Goal: Information Seeking & Learning: Find specific fact

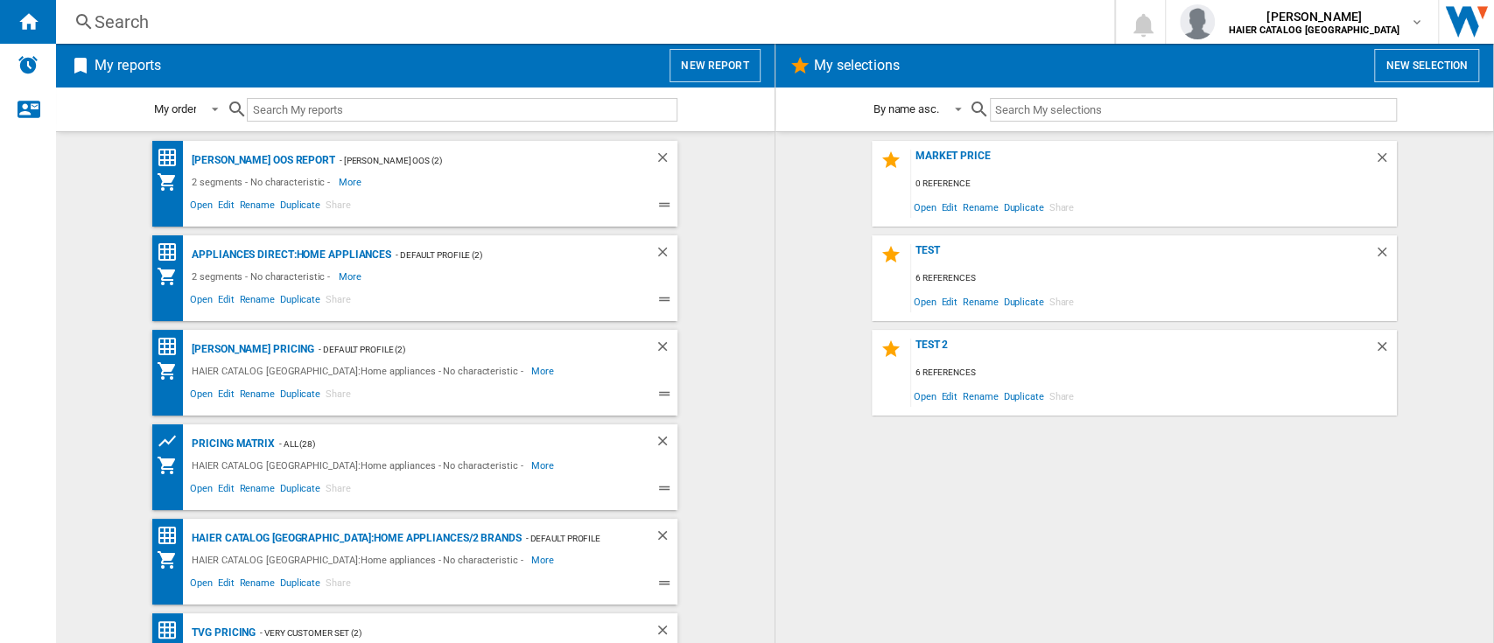
click at [169, 22] on div "Search" at bounding box center [582, 22] width 974 height 25
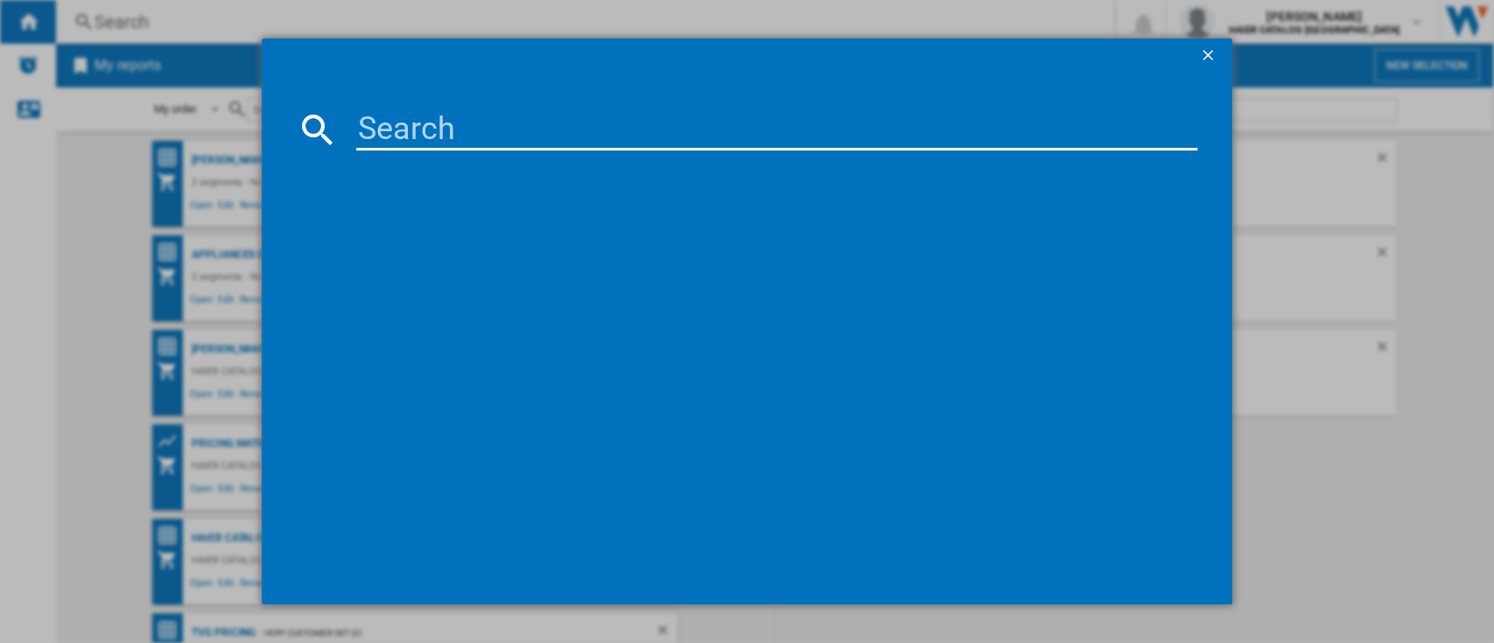
click at [522, 140] on input at bounding box center [777, 130] width 842 height 42
paste input "34005800"
type input "34005800"
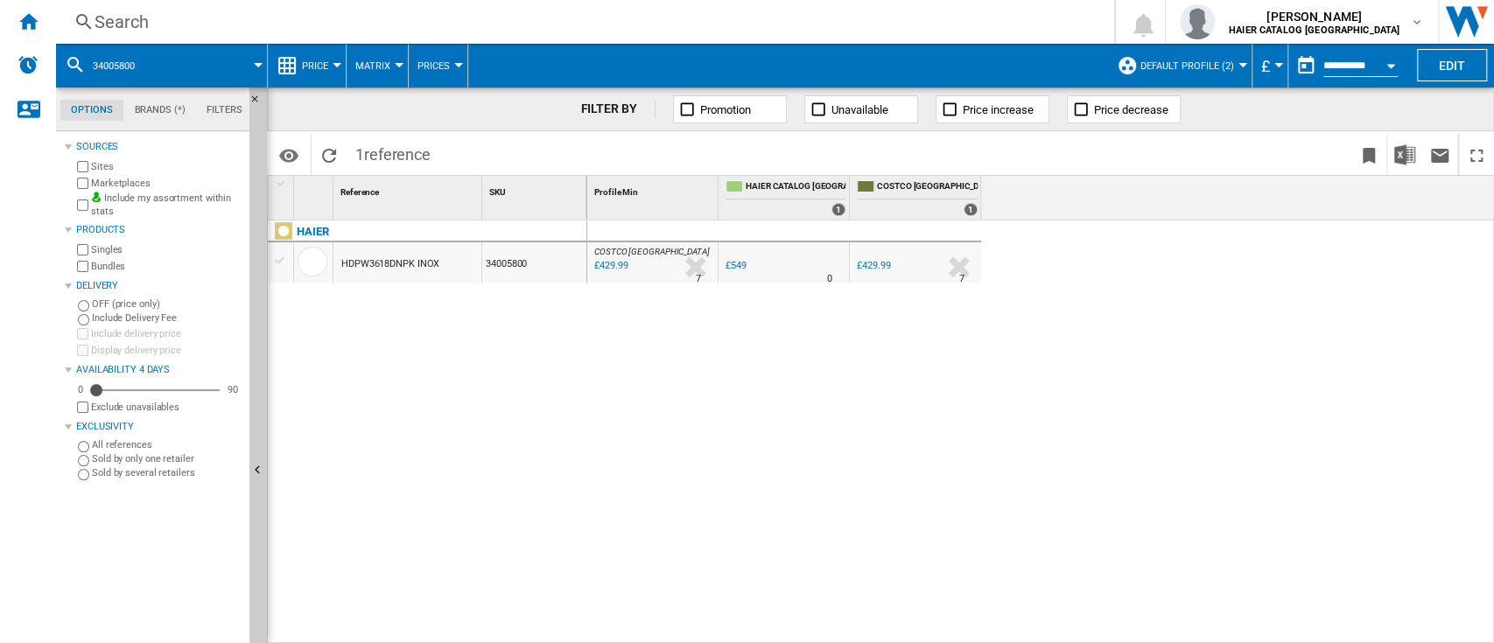
click at [1181, 60] on span "Default profile (2)" at bounding box center [1187, 65] width 94 height 11
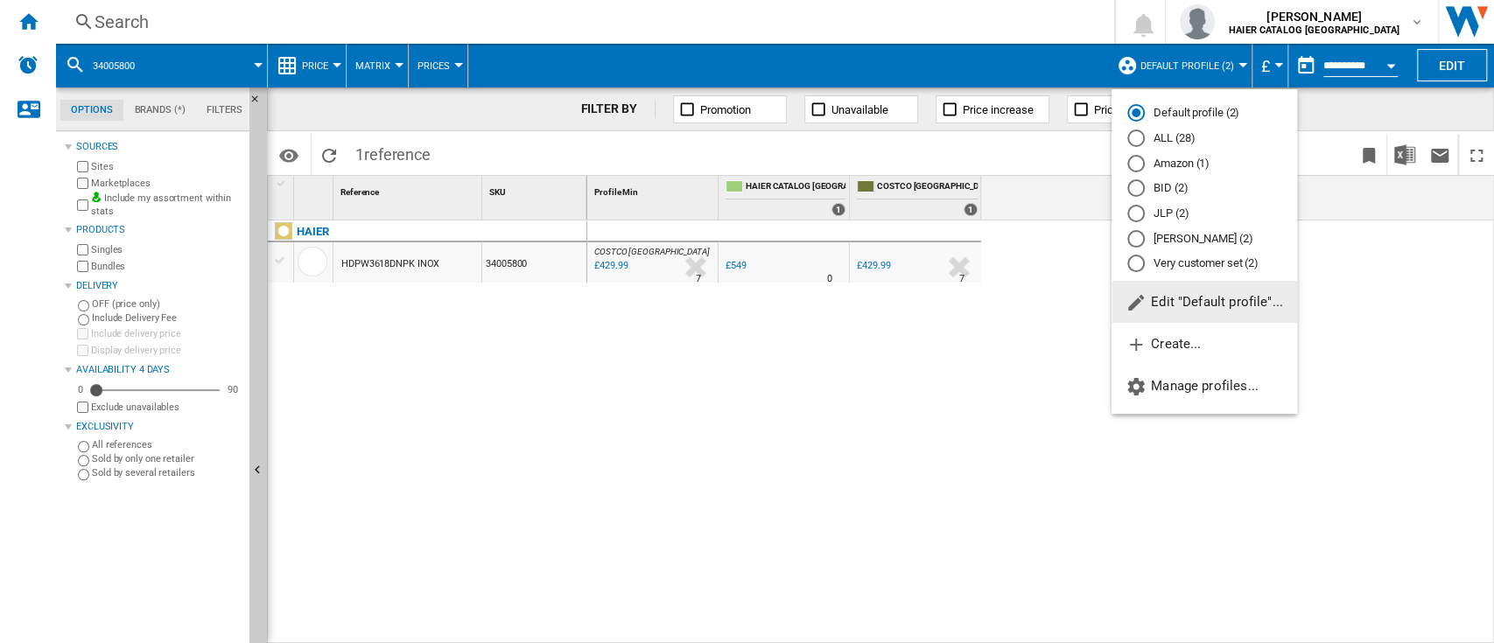
click at [1180, 120] on md-radio-button "Default profile (2)" at bounding box center [1204, 113] width 154 height 17
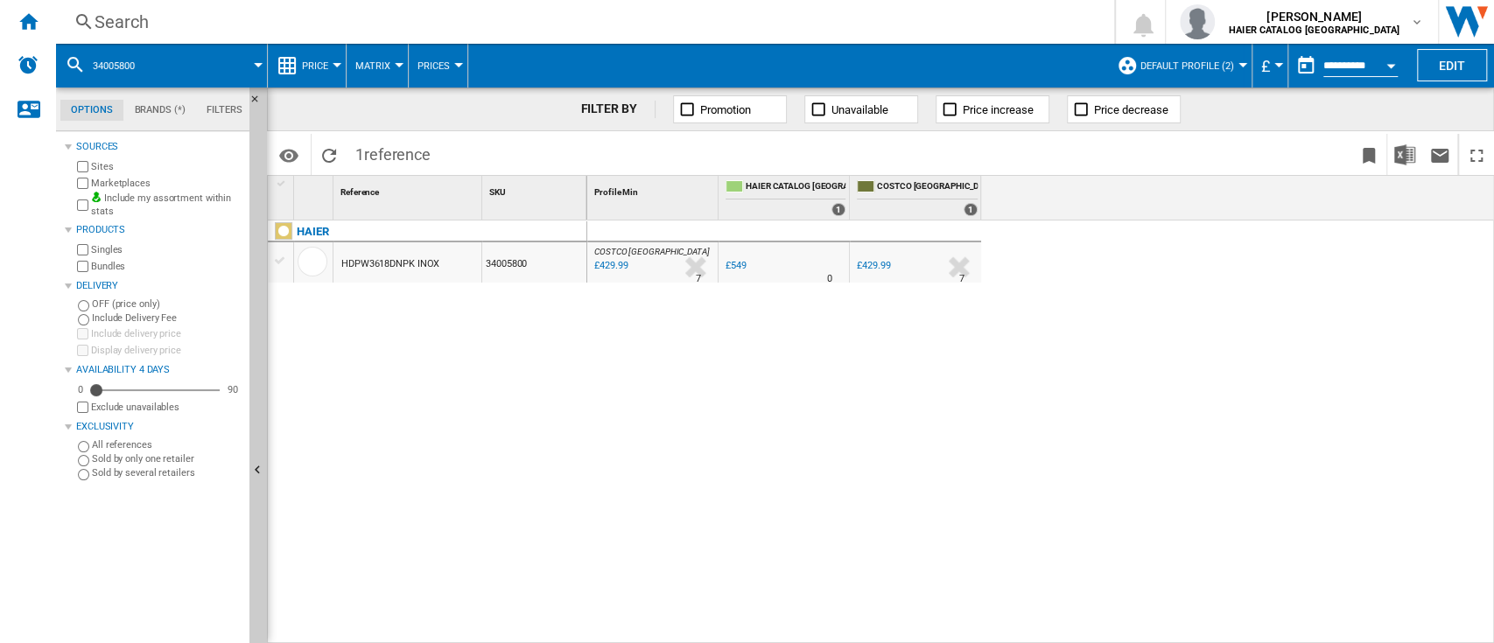
click at [1169, 148] on span at bounding box center [1123, 154] width 456 height 41
click at [1197, 74] on button "Default profile (2)" at bounding box center [1191, 66] width 102 height 44
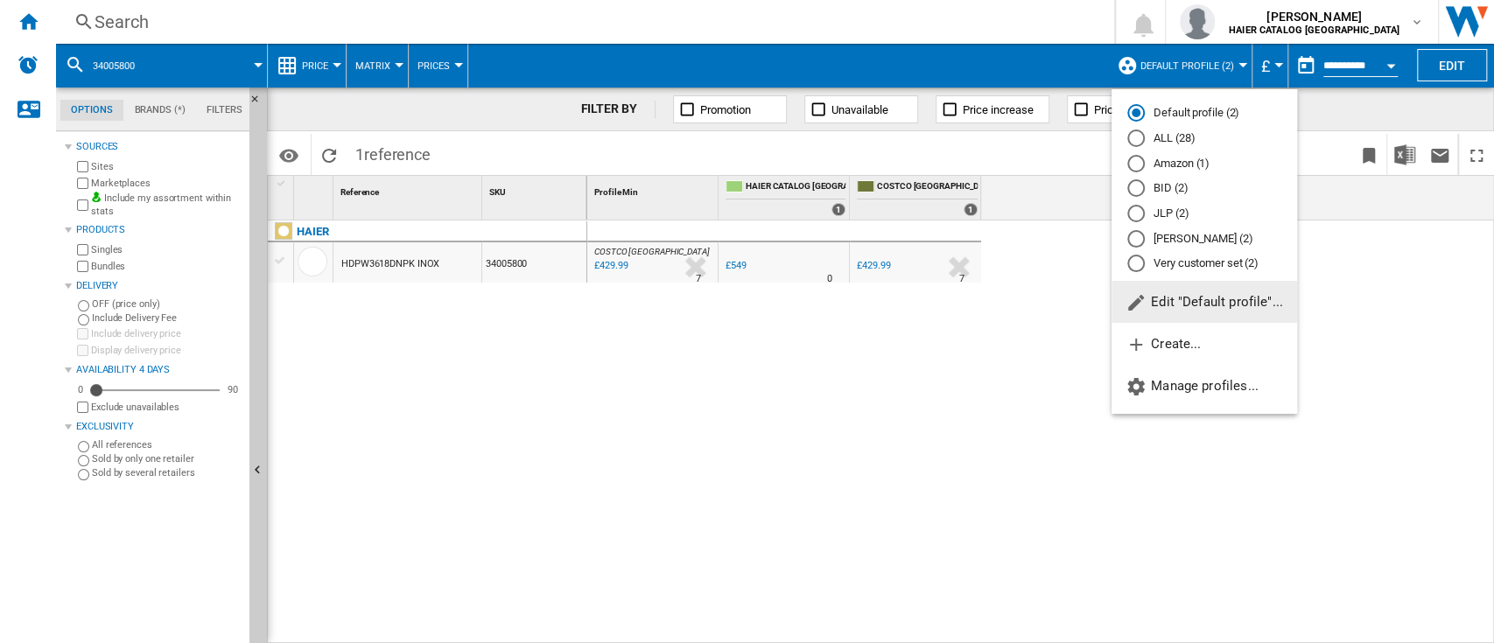
click at [1171, 135] on md-radio-button "ALL (28)" at bounding box center [1204, 138] width 154 height 17
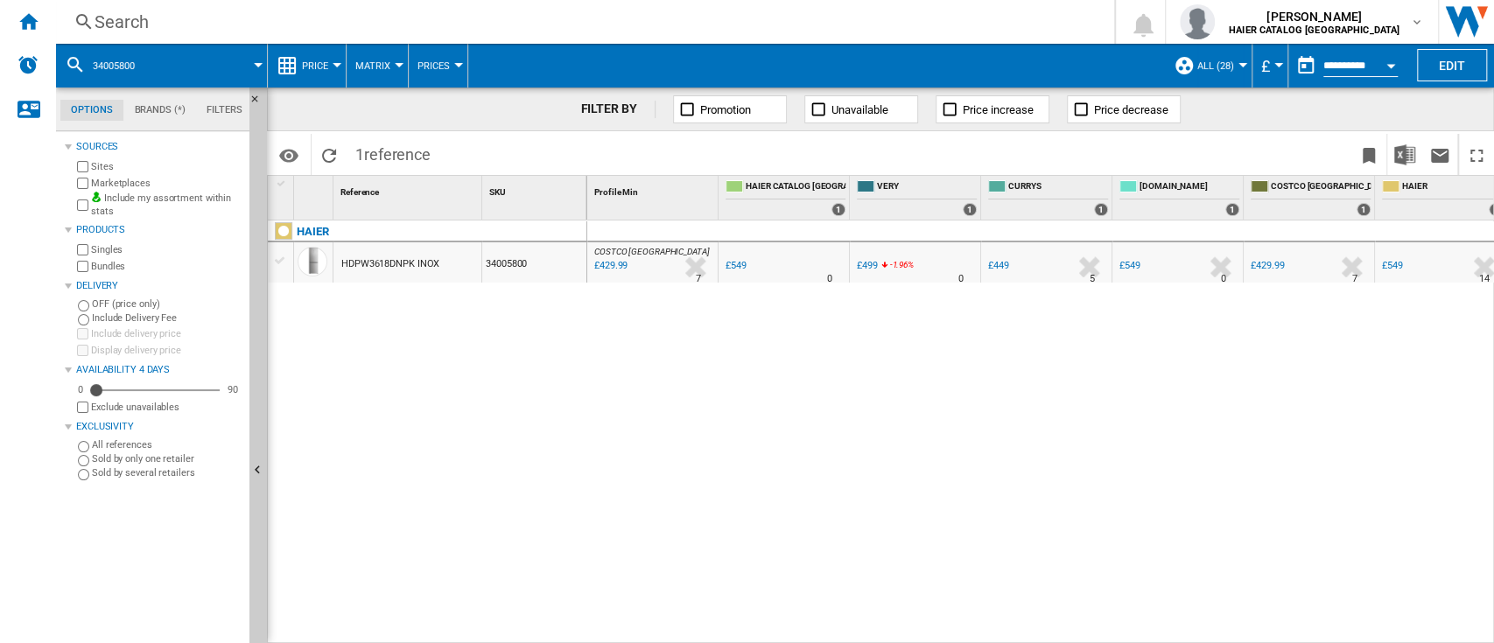
drag, startPoint x: 945, startPoint y: 633, endPoint x: 994, endPoint y: 634, distance: 49.0
click at [994, 634] on div "COSTCO UK : UK COSTCO -21.7 % £429.99 % N/A 7 COSTCO UK : UK COSTCO 0.0 % £549 …" at bounding box center [1041, 433] width 908 height 424
click at [611, 259] on div "£429.99" at bounding box center [610, 266] width 36 height 18
